Goal: Find specific page/section: Find specific page/section

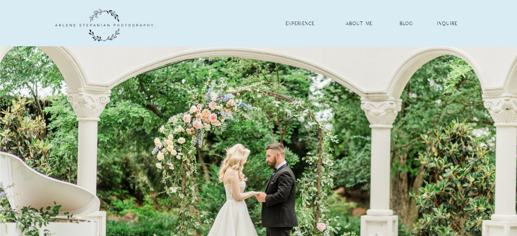
click at [440, 25] on nav "inquire" at bounding box center [448, 23] width 44 height 7
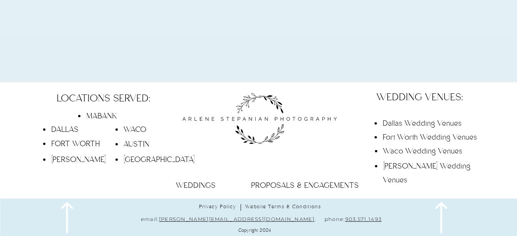
scroll to position [942, 0]
click at [201, 182] on p "WEDDINGS" at bounding box center [196, 185] width 64 height 12
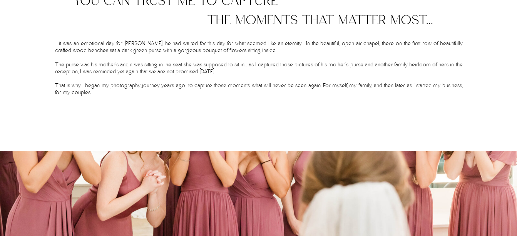
scroll to position [385, 0]
